Goal: Information Seeking & Learning: Learn about a topic

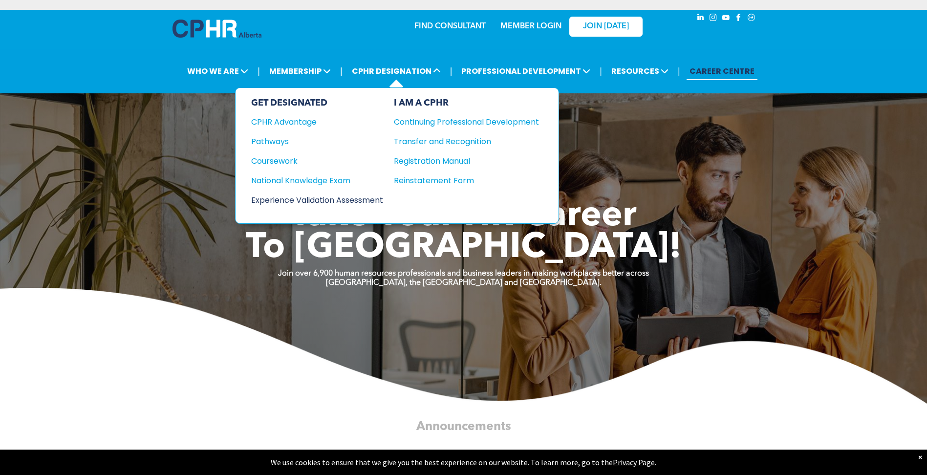
click at [364, 198] on div "Experience Validation Assessment" at bounding box center [310, 200] width 119 height 12
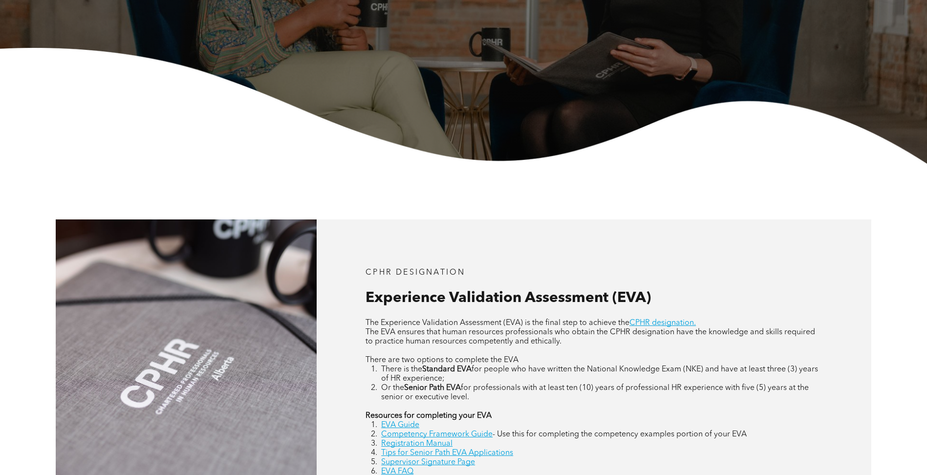
scroll to position [293, 0]
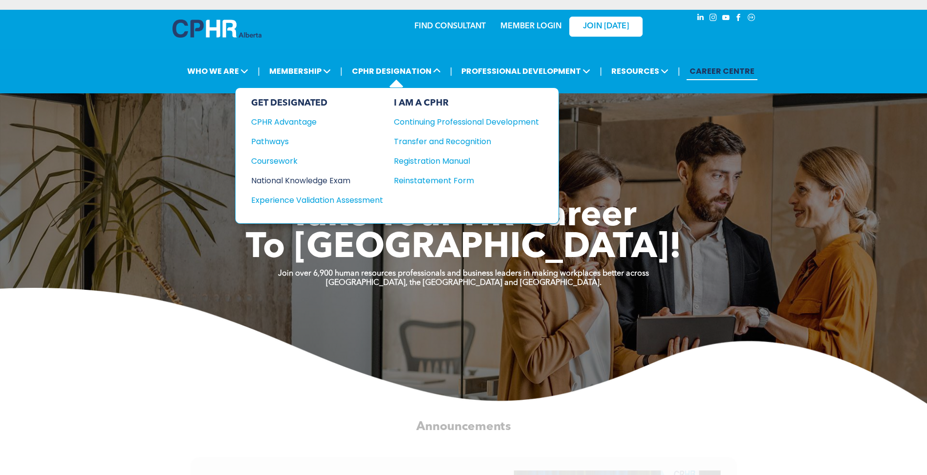
click at [300, 179] on div "National Knowledge Exam" at bounding box center [310, 180] width 119 height 12
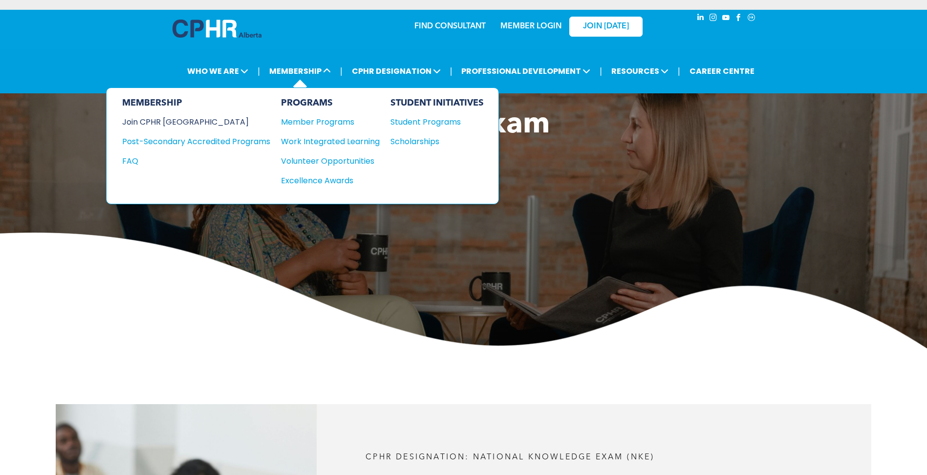
click at [182, 117] on div "Join CPHR [GEOGRAPHIC_DATA]" at bounding box center [188, 122] width 133 height 12
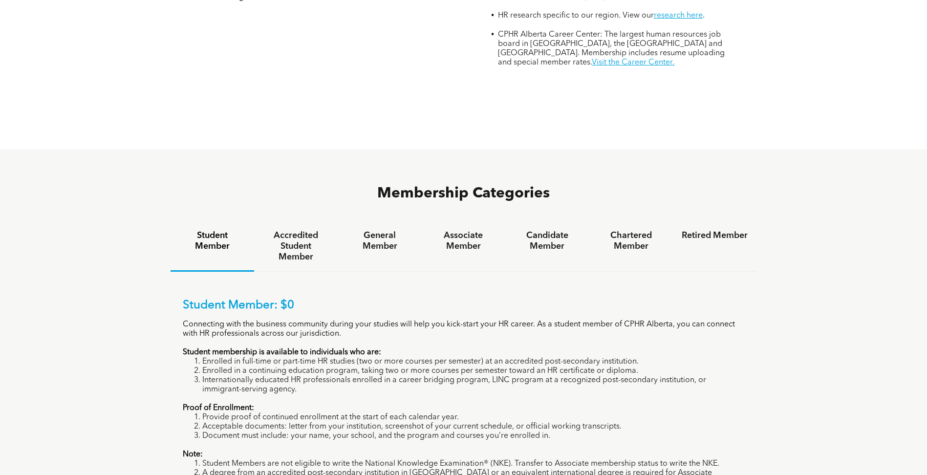
scroll to position [538, 0]
click at [375, 231] on h4 "General Member" at bounding box center [380, 242] width 66 height 22
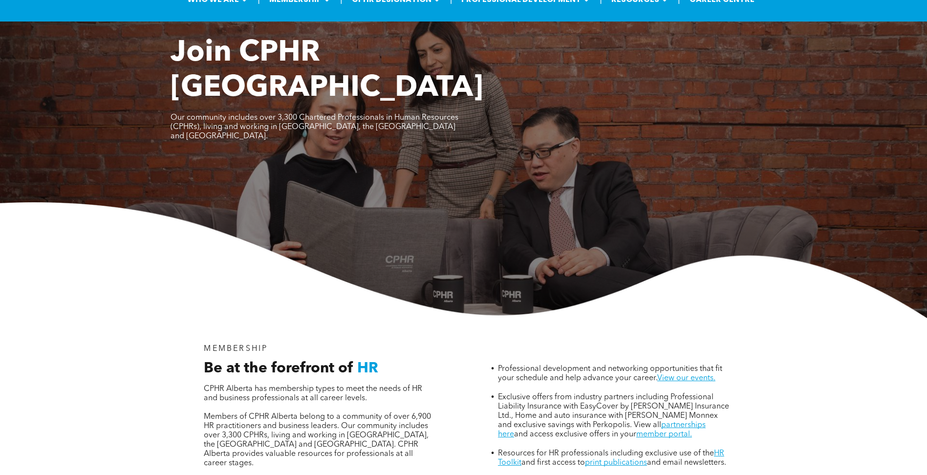
scroll to position [0, 0]
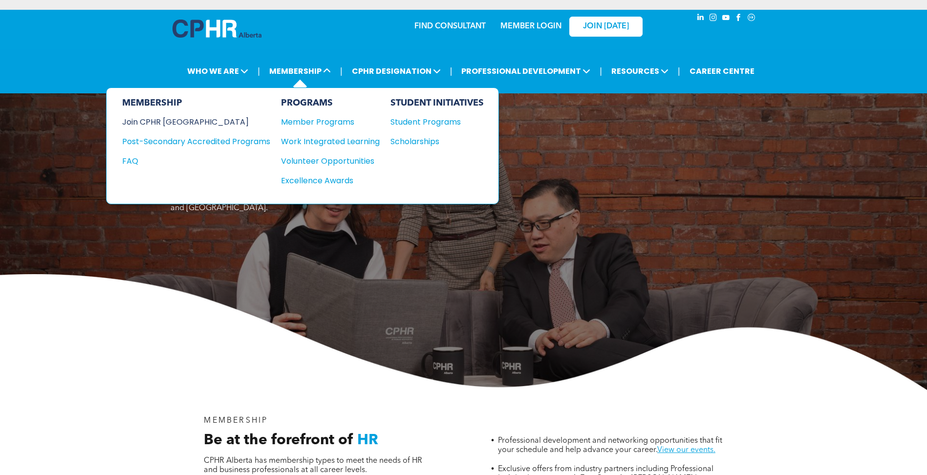
click at [172, 121] on div "Join CPHR [GEOGRAPHIC_DATA]" at bounding box center [188, 122] width 133 height 12
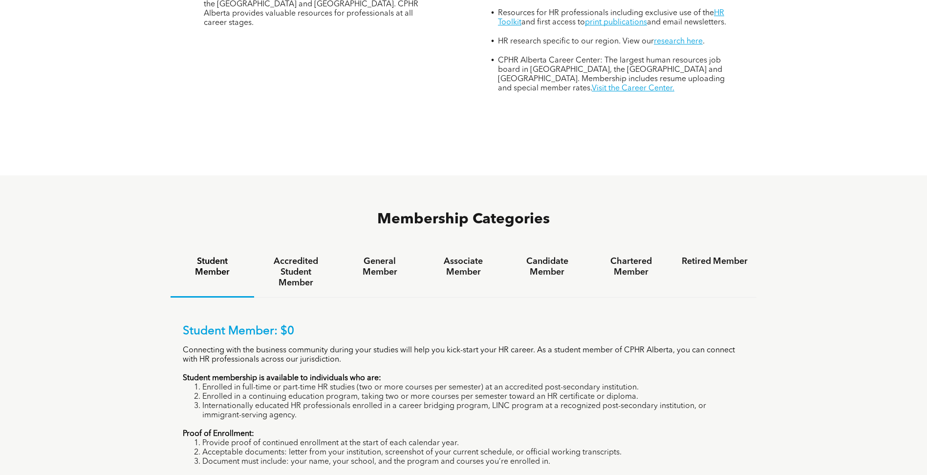
scroll to position [538, 0]
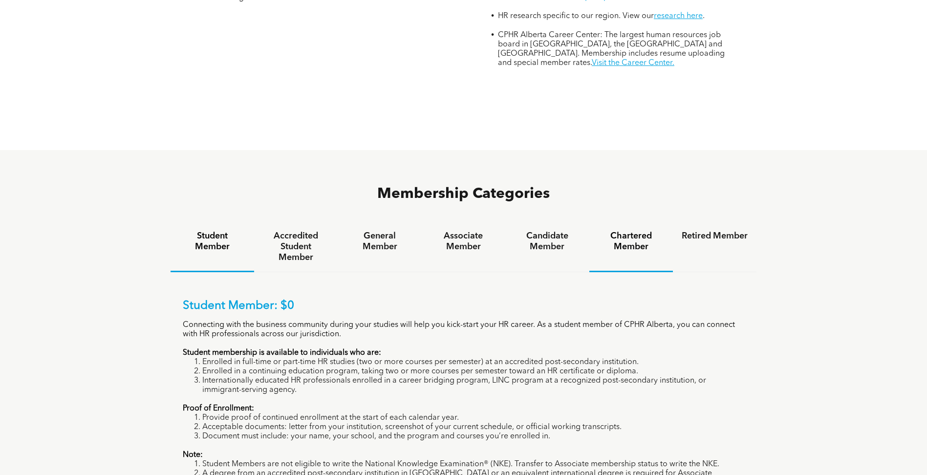
click at [634, 231] on h4 "Chartered Member" at bounding box center [631, 242] width 66 height 22
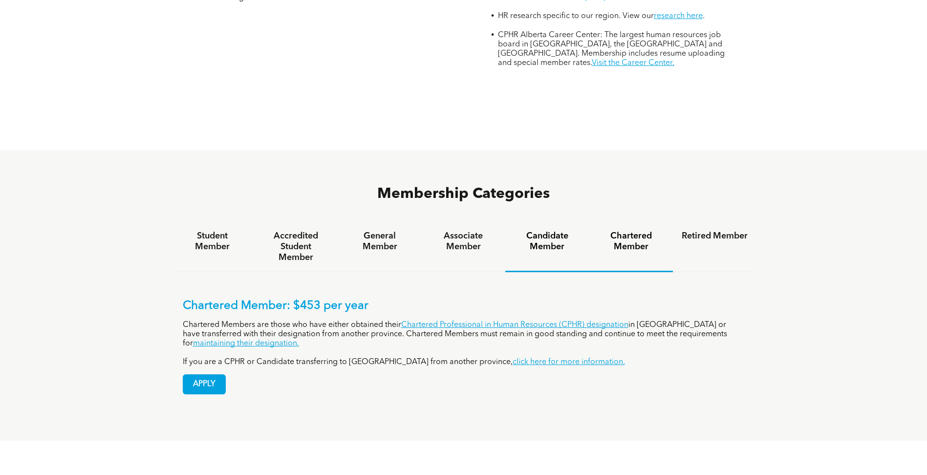
click at [540, 231] on h4 "Candidate Member" at bounding box center [547, 242] width 66 height 22
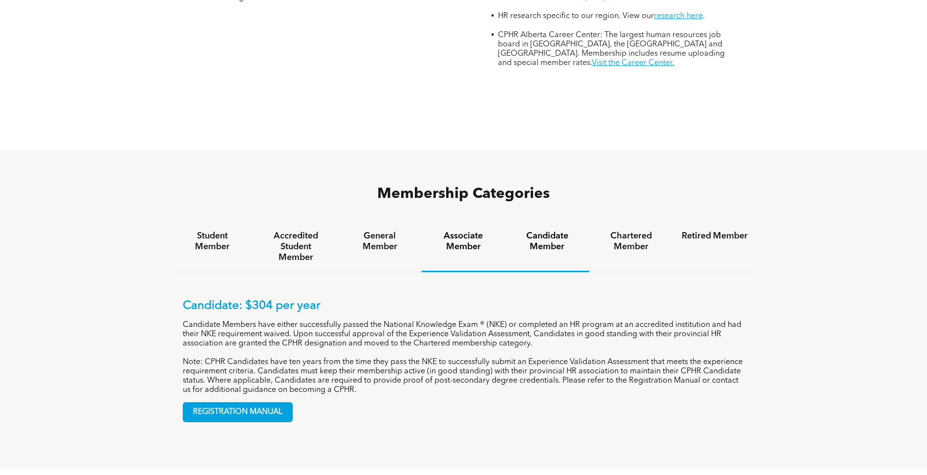
click at [469, 231] on h4 "Associate Member" at bounding box center [464, 242] width 66 height 22
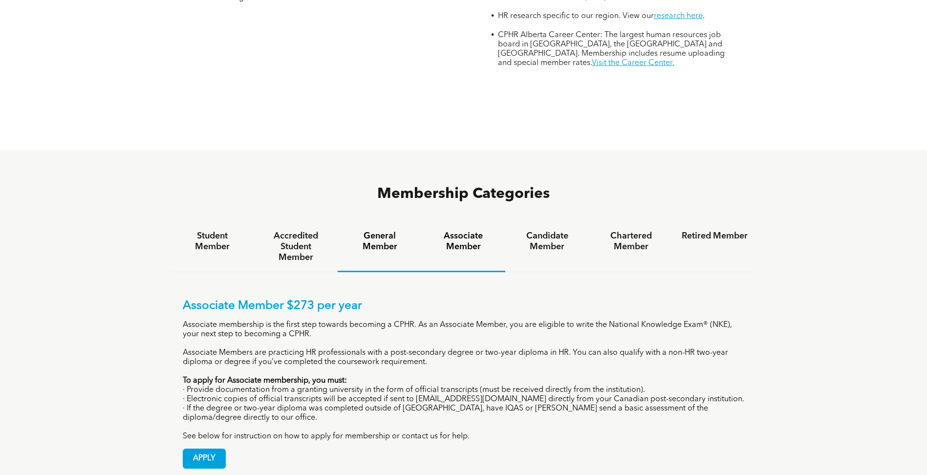
click at [373, 231] on h4 "General Member" at bounding box center [380, 242] width 66 height 22
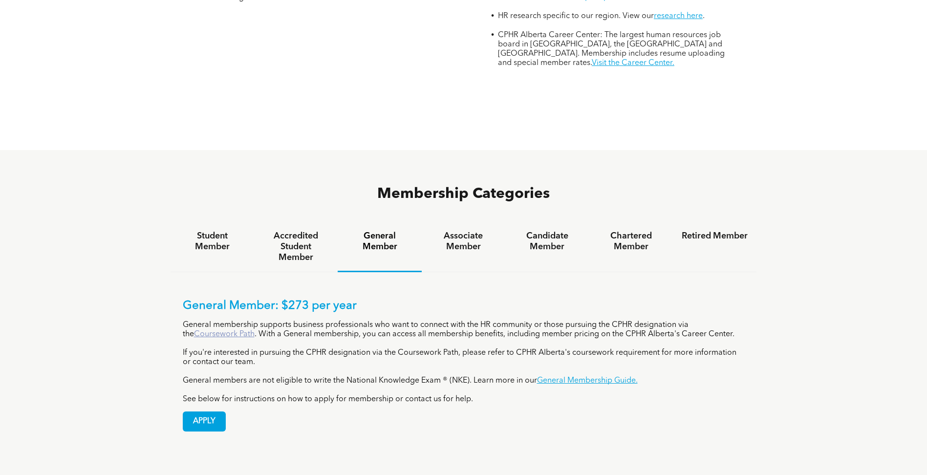
click at [234, 330] on link "Coursework Path" at bounding box center [224, 334] width 61 height 8
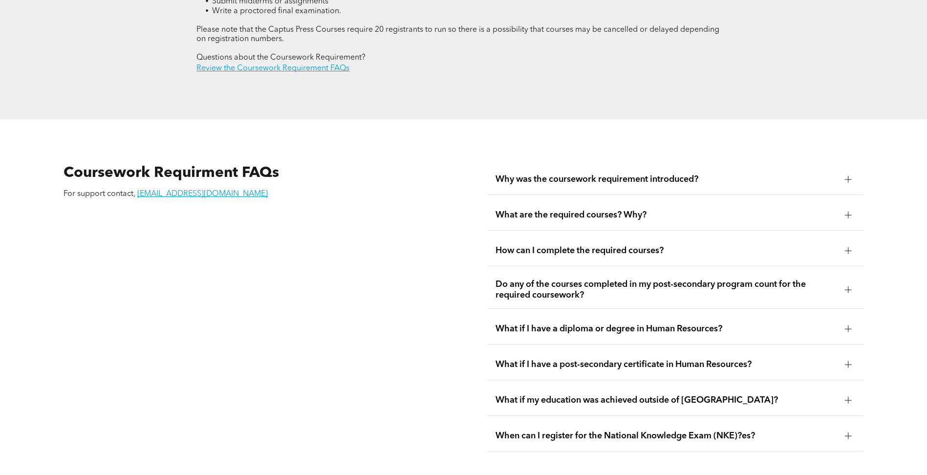
scroll to position [1711, 0]
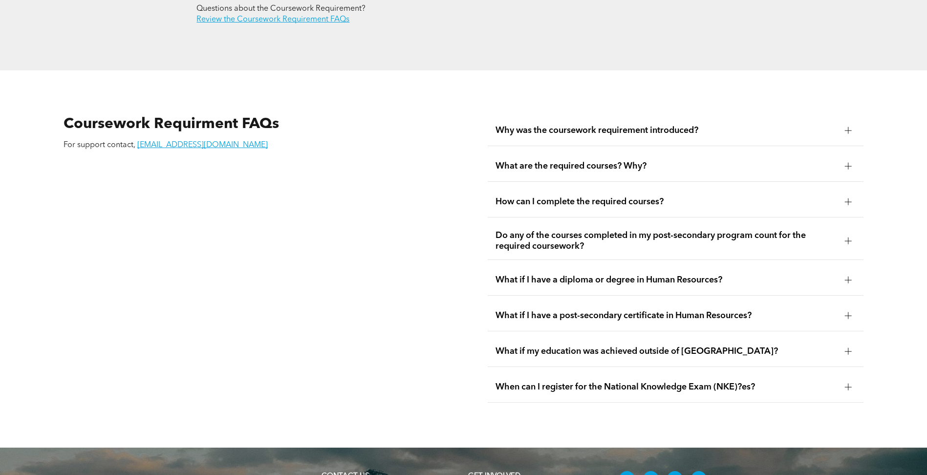
click at [670, 382] on span "When can I register for the National Knowledge Exam (NKE)?es?" at bounding box center [667, 387] width 342 height 11
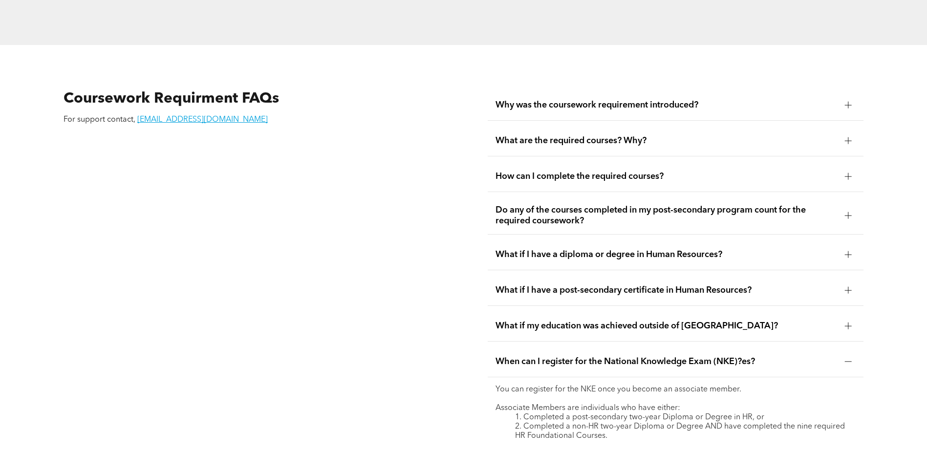
scroll to position [1760, 0]
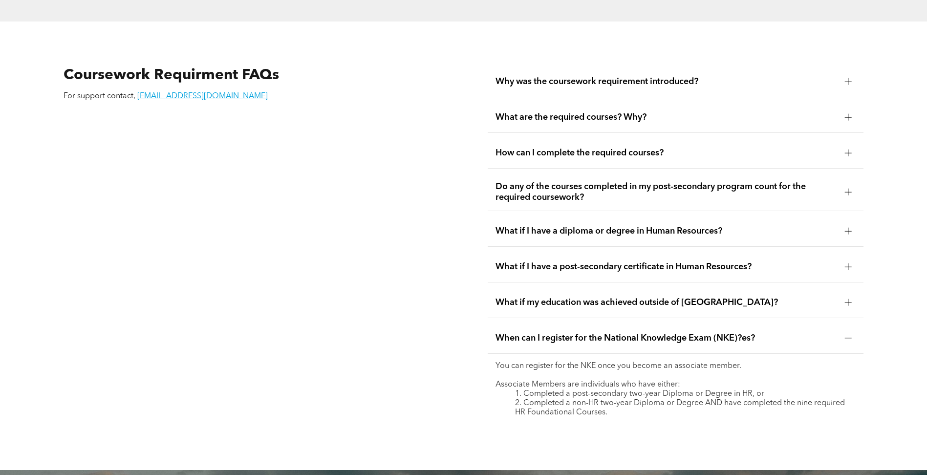
click at [627, 362] on p "You can register for the NKE once you become an associate member." at bounding box center [676, 366] width 360 height 9
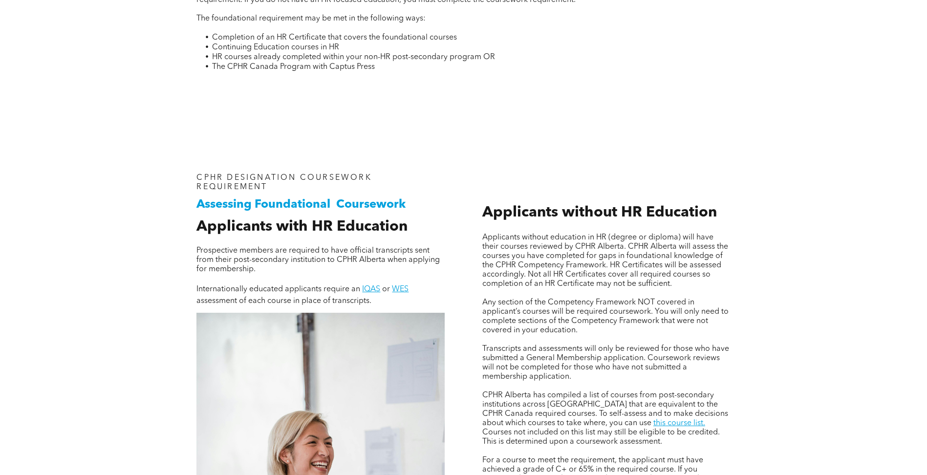
scroll to position [587, 0]
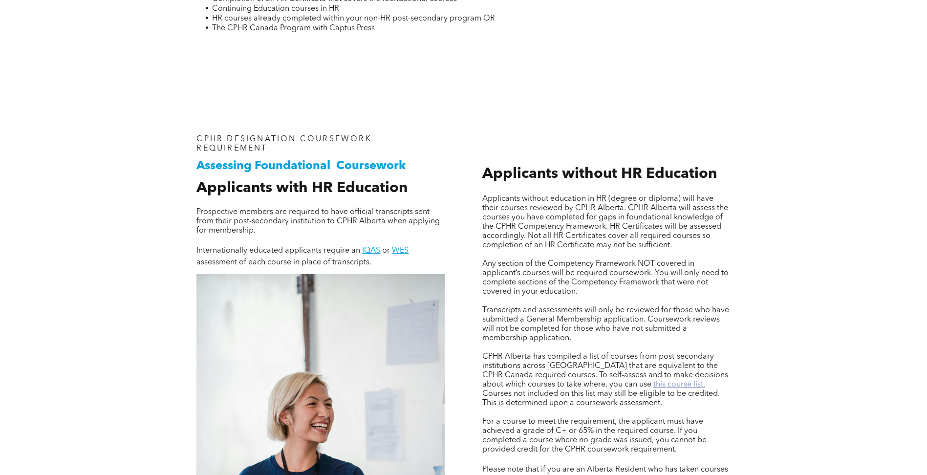
click at [653, 381] on link "this course list." at bounding box center [679, 385] width 52 height 8
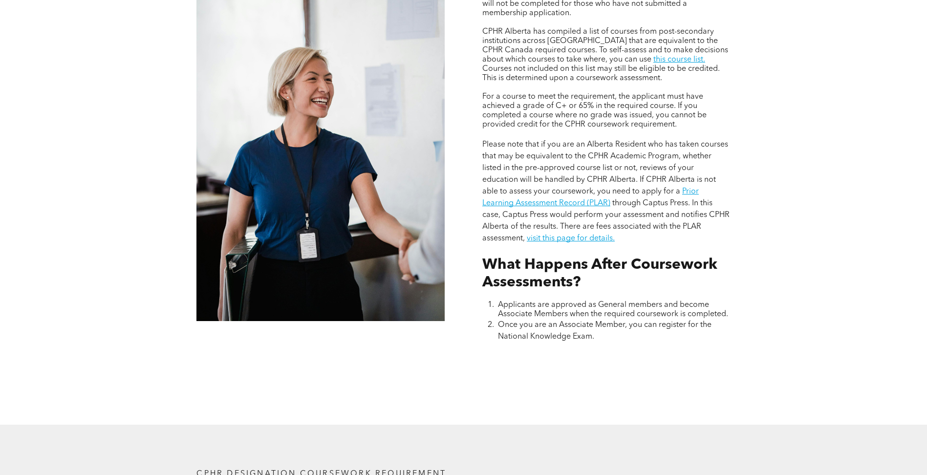
scroll to position [929, 0]
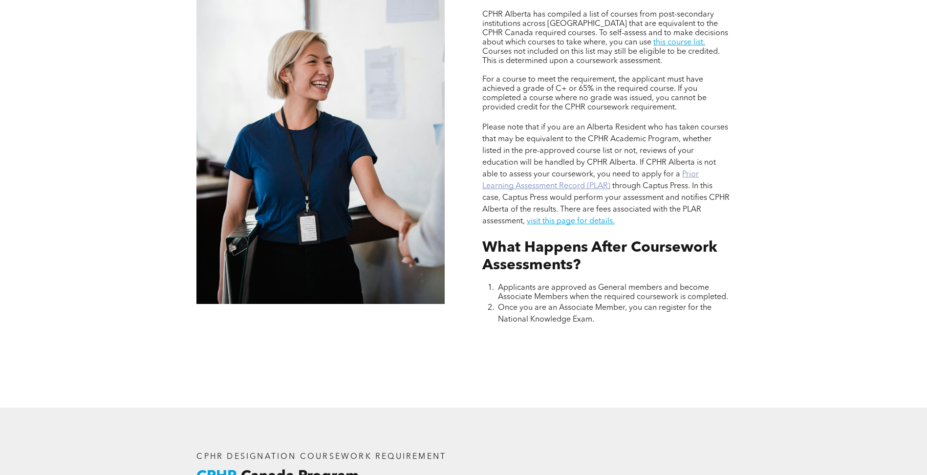
click at [685, 174] on link "Prior Learning Assessment Record (PLAR)" at bounding box center [590, 181] width 217 height 20
